Goal: Task Accomplishment & Management: Complete application form

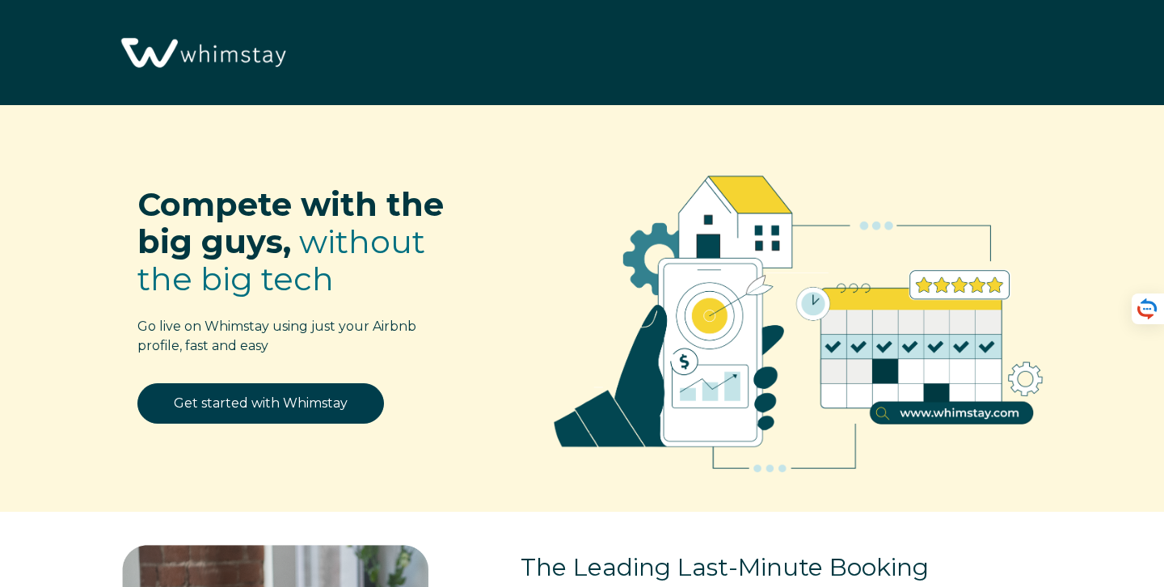
select select "US"
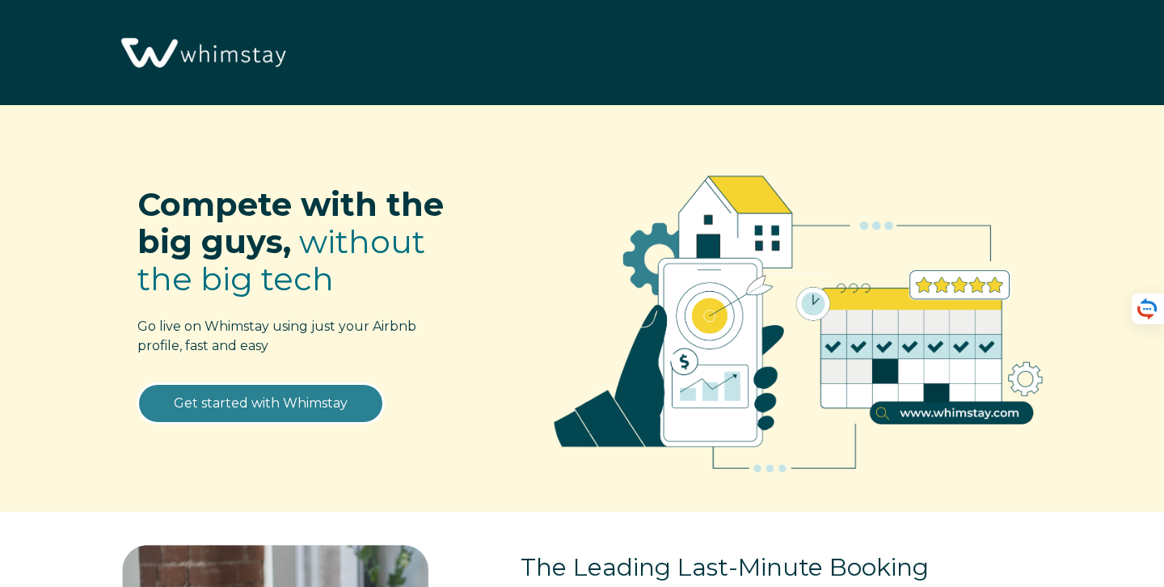
click at [289, 403] on link "Get started with Whimstay" at bounding box center [260, 403] width 247 height 40
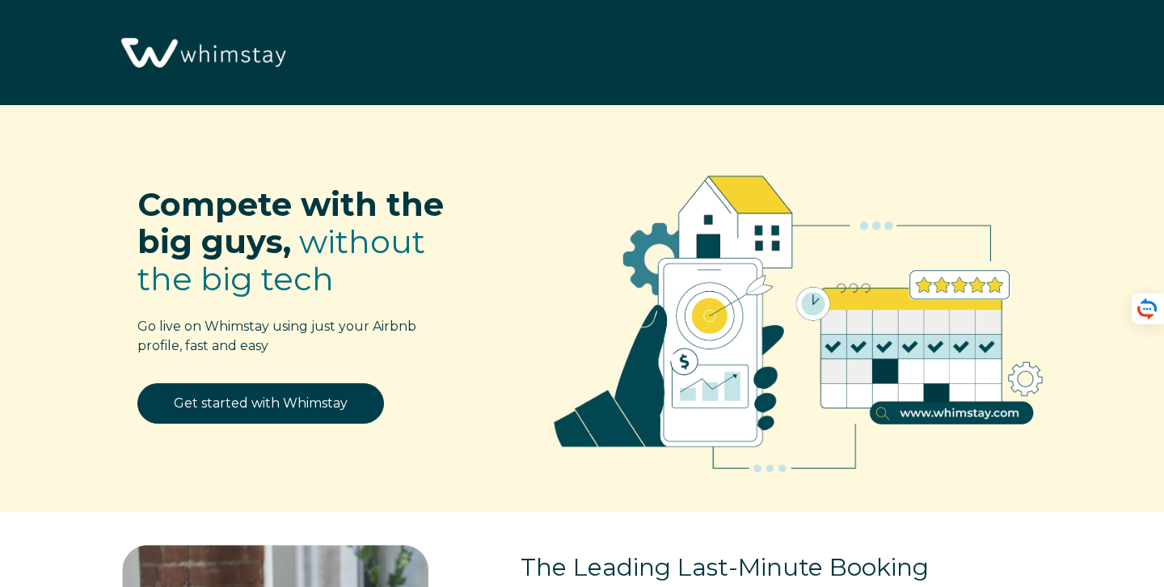
scroll to position [1931, 0]
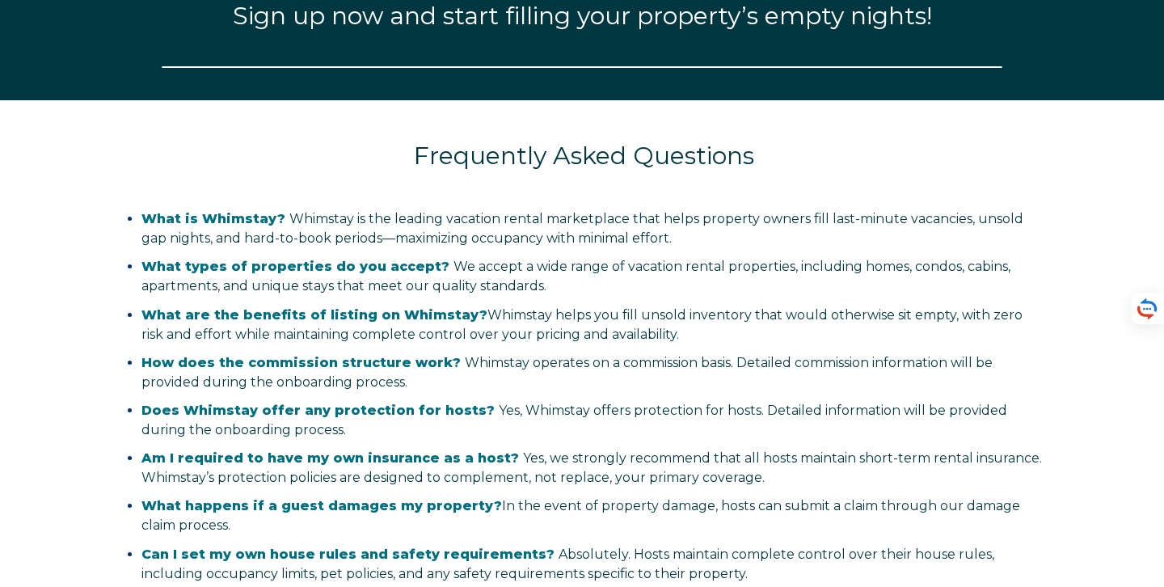
select select "US"
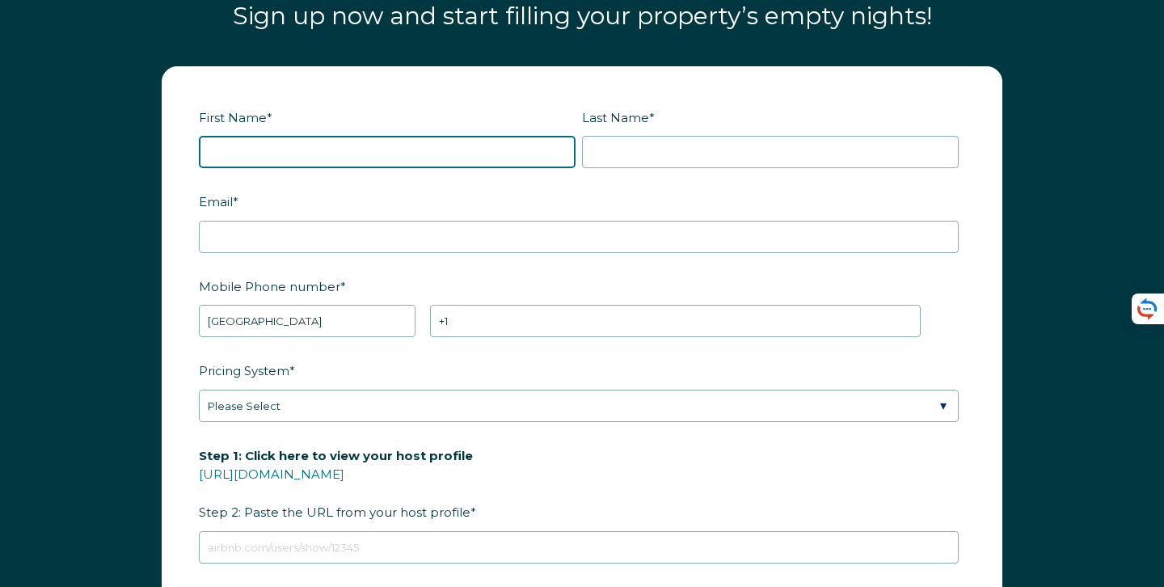
click at [358, 154] on input "First Name *" at bounding box center [387, 152] width 377 height 32
type input "[PERSON_NAME]"
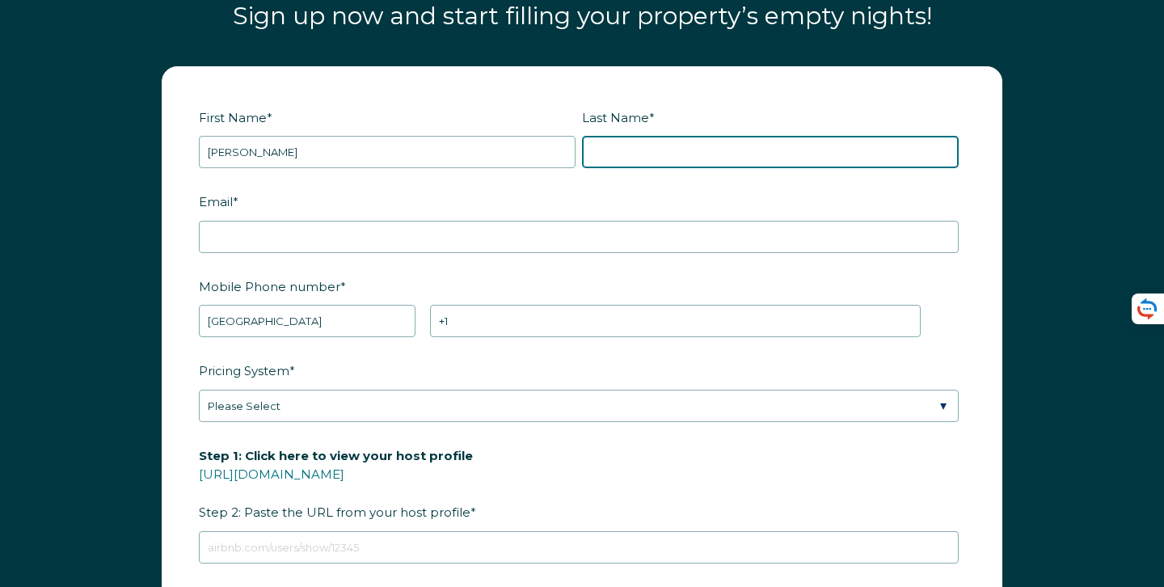
type input "Ghoneim"
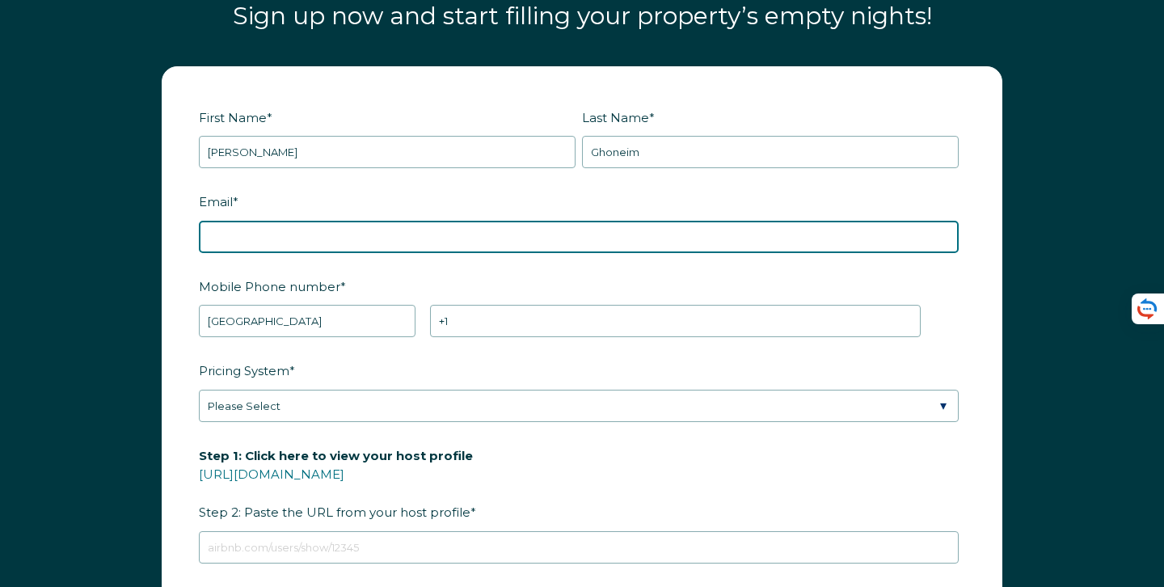
type input "[PERSON_NAME][EMAIL_ADDRESS][DOMAIN_NAME]"
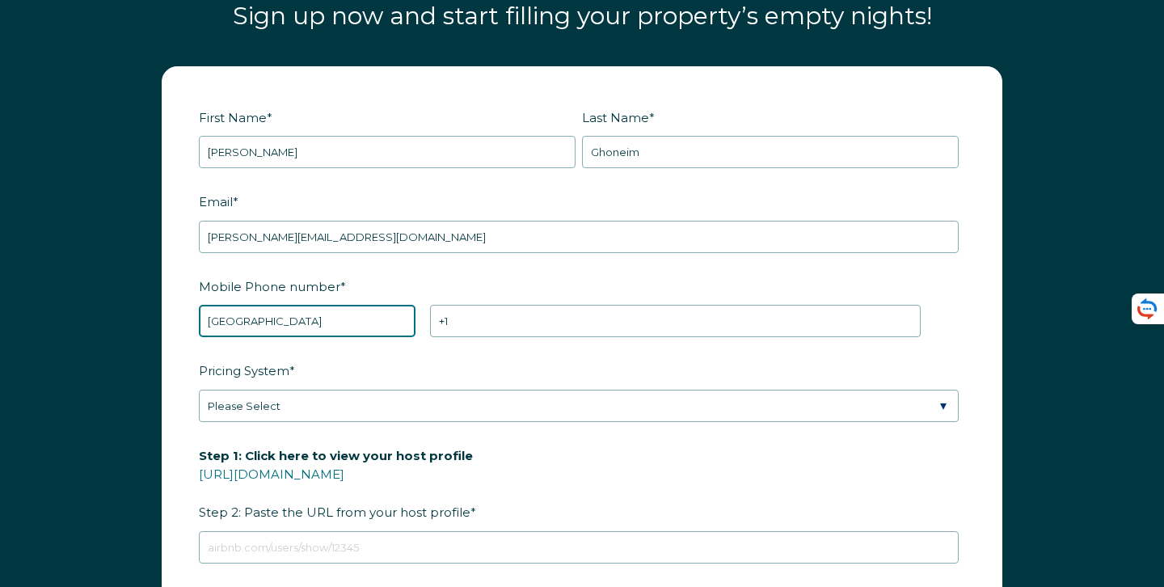
click at [314, 317] on select "* [GEOGRAPHIC_DATA] (‫[GEOGRAPHIC_DATA]‬‎) [GEOGRAPHIC_DATA] ([GEOGRAPHIC_DATA]…" at bounding box center [307, 321] width 217 height 32
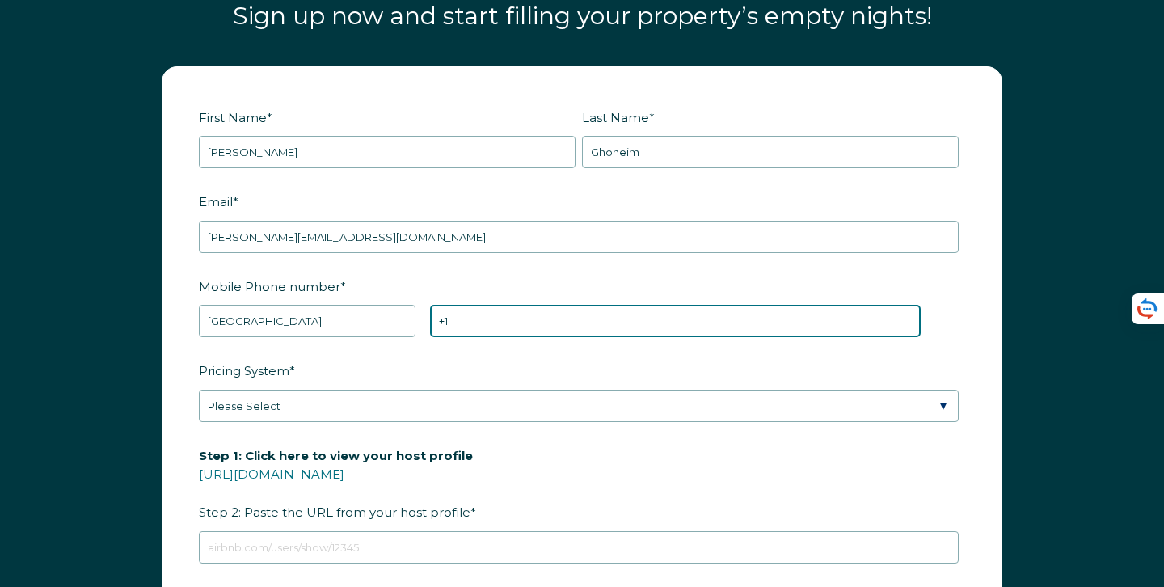
click at [471, 306] on input "+1" at bounding box center [675, 321] width 491 height 32
click at [477, 318] on input "+1" at bounding box center [675, 321] width 491 height 32
type input "[PHONE_NUMBER]"
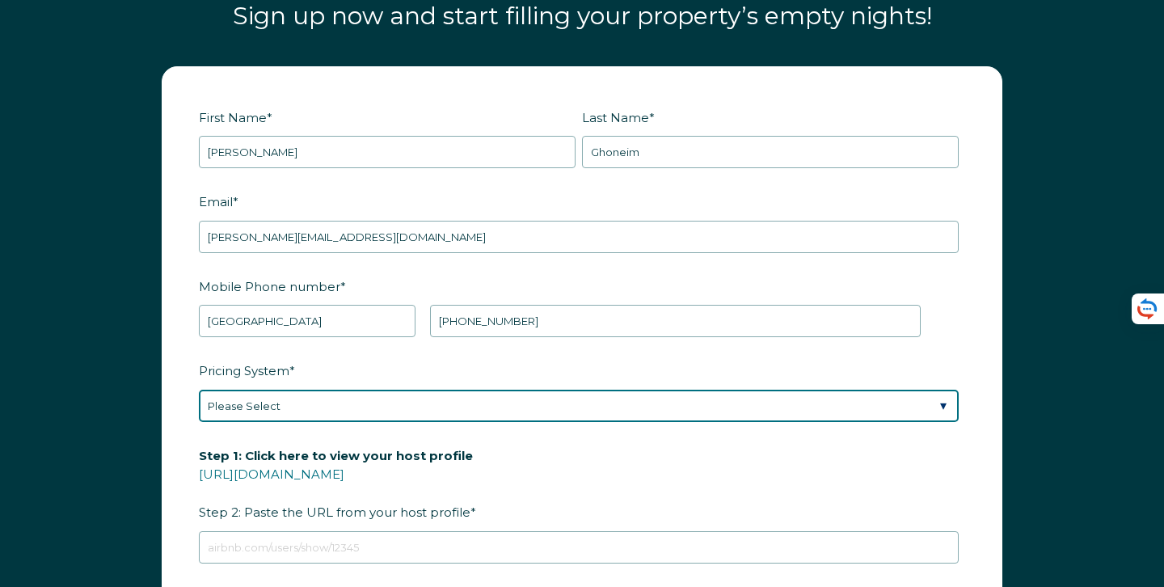
click at [318, 400] on select "Please Select Manual Airbnb Smart Pricing PriceLabs Wheelhouse Beyond Pricing 3…" at bounding box center [579, 406] width 760 height 32
click at [314, 415] on select "Please Select Manual Airbnb Smart Pricing PriceLabs Wheelhouse Beyond Pricing 3…" at bounding box center [579, 406] width 760 height 32
select select "PriceLabs"
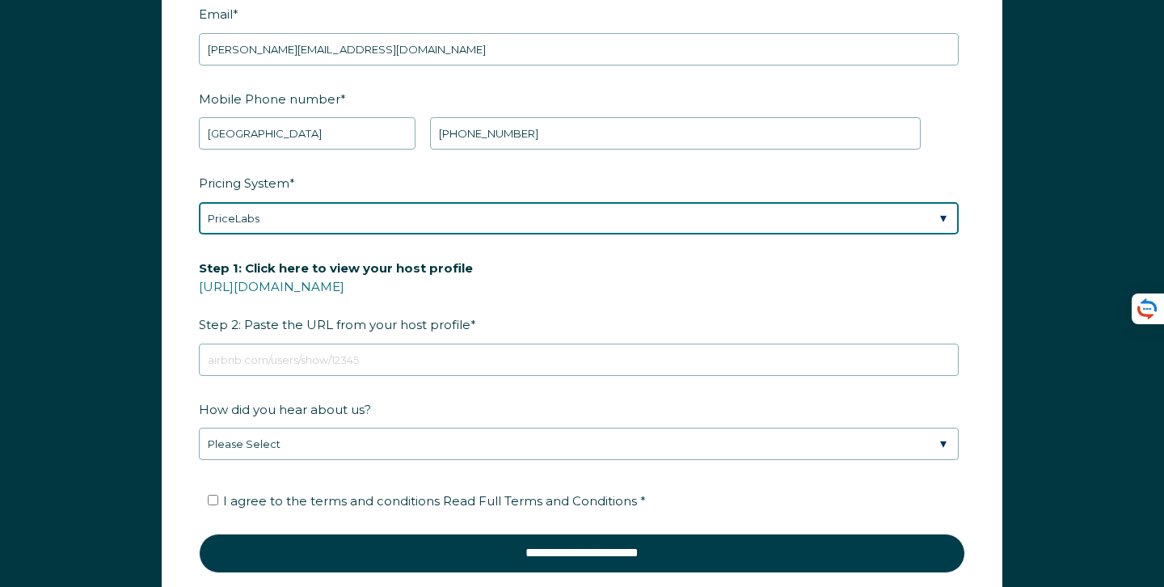
scroll to position [2117, 0]
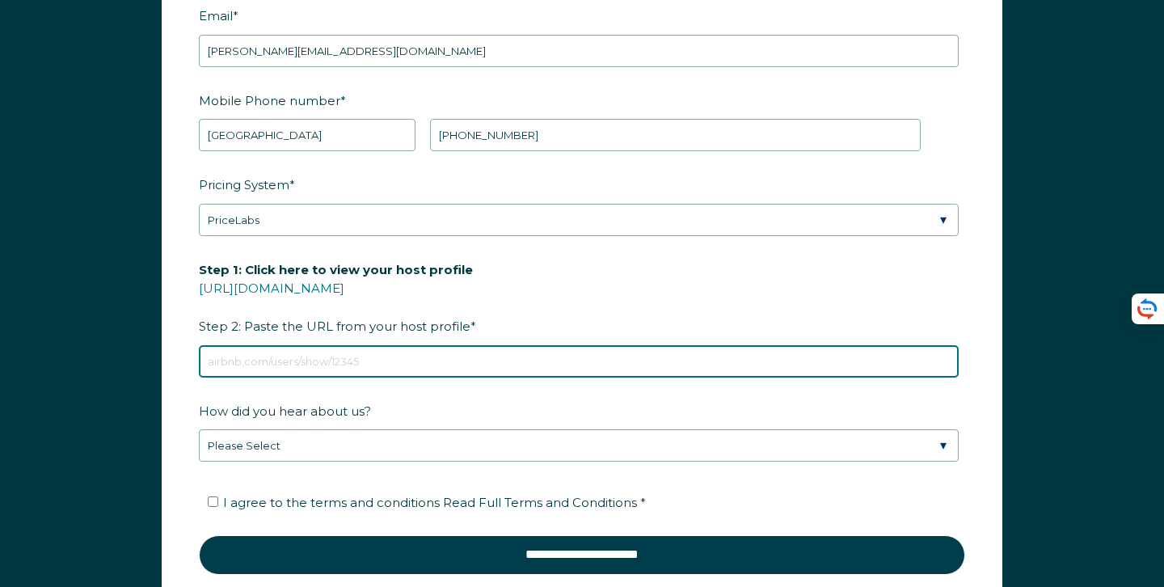
click at [316, 371] on input "Step 1: Click here to view your host profile [URL][DOMAIN_NAME] Step 2: Paste t…" at bounding box center [579, 361] width 760 height 32
